Goal: Task Accomplishment & Management: Manage account settings

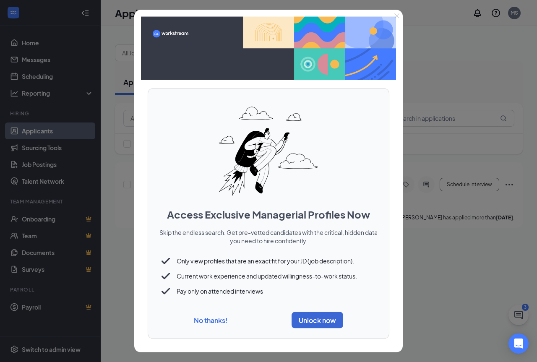
click at [205, 326] on div "No thanks! Unlock now" at bounding box center [268, 320] width 221 height 23
click at [219, 322] on button "No thanks!" at bounding box center [211, 320] width 34 height 9
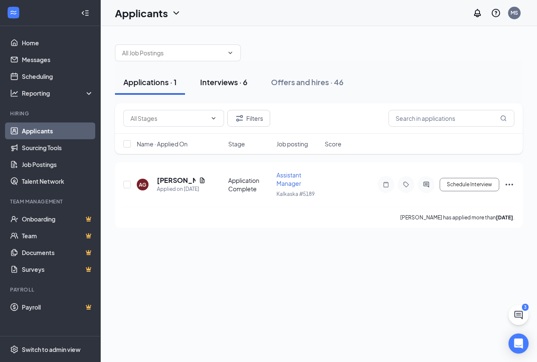
click at [228, 79] on div "Interviews · 6" at bounding box center [223, 82] width 47 height 10
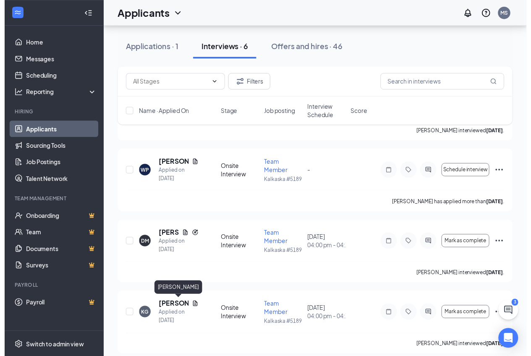
scroll to position [159, 0]
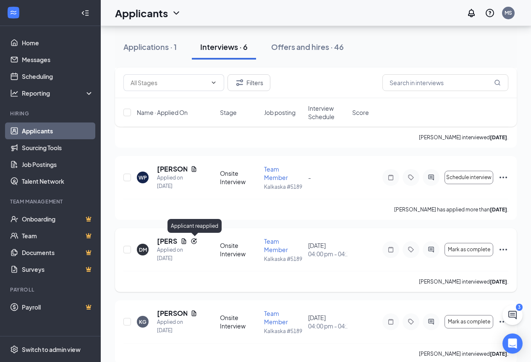
click at [194, 241] on icon "Reapply" at bounding box center [194, 241] width 7 height 7
click at [160, 244] on h5 "[PERSON_NAME]" at bounding box center [167, 241] width 20 height 9
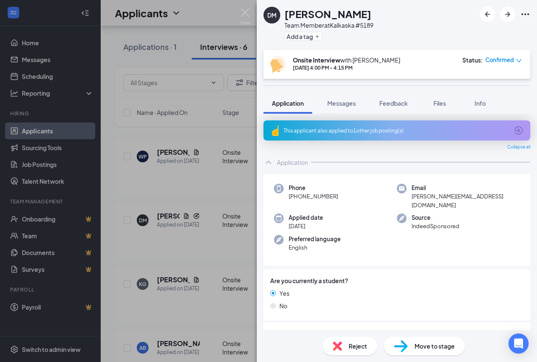
click at [514, 132] on icon "ArrowCircle" at bounding box center [519, 131] width 10 height 10
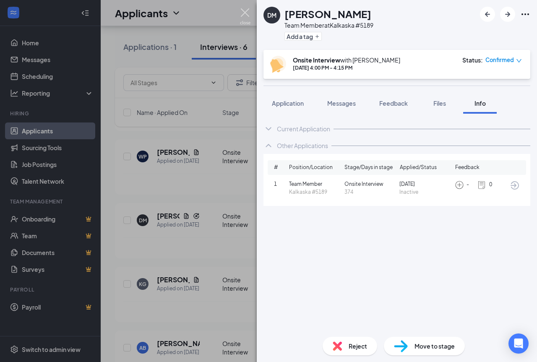
click at [249, 13] on img at bounding box center [245, 16] width 10 height 16
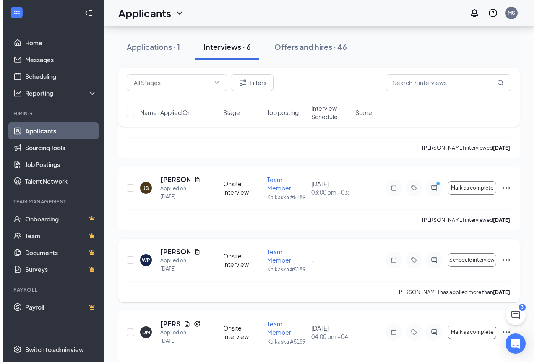
scroll to position [84, 0]
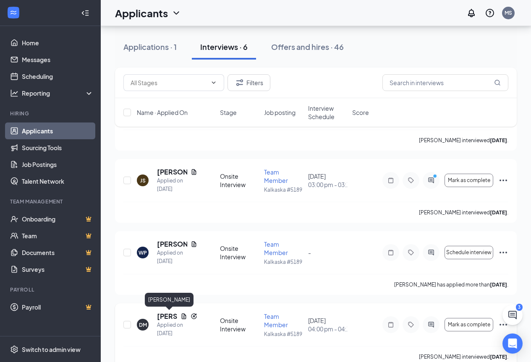
click at [164, 312] on h5 "[PERSON_NAME]" at bounding box center [167, 316] width 20 height 9
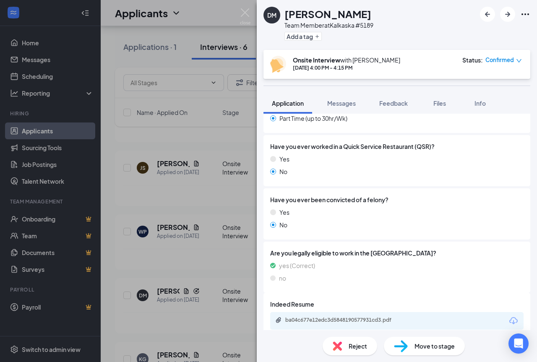
scroll to position [474, 0]
click at [510, 315] on icon "Download" at bounding box center [514, 320] width 10 height 10
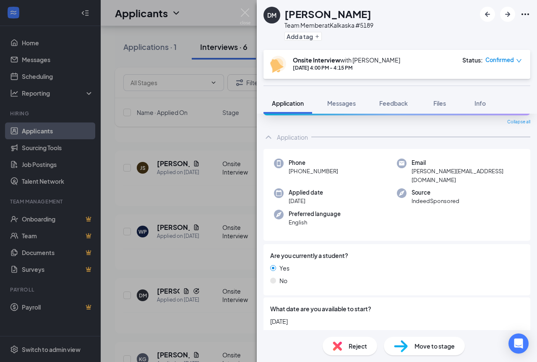
scroll to position [0, 0]
